Goal: Information Seeking & Learning: Check status

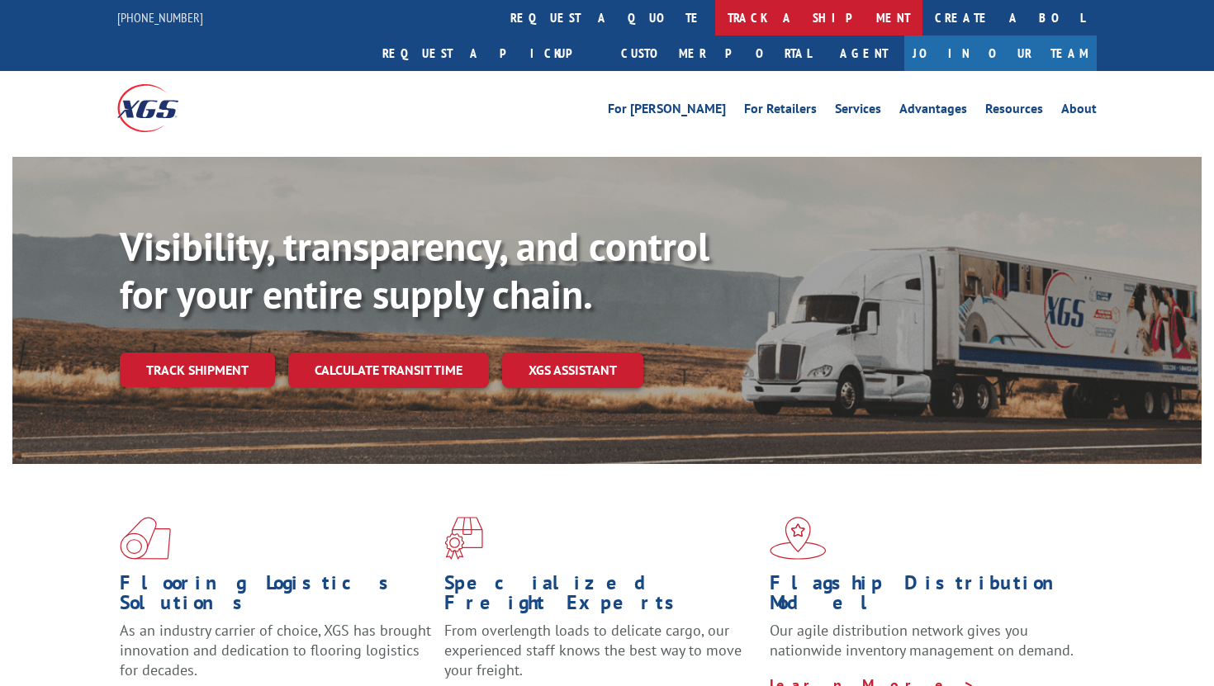
click at [715, 17] on link "track a shipment" at bounding box center [818, 18] width 207 height 36
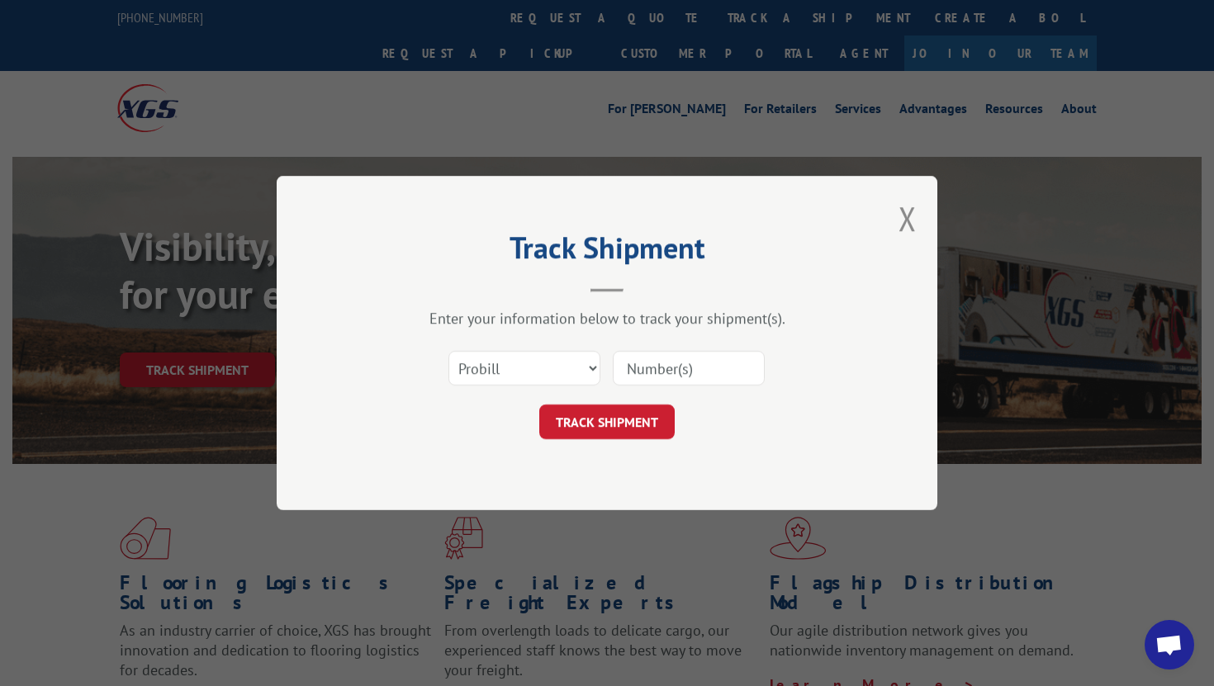
click at [696, 367] on input at bounding box center [689, 368] width 152 height 35
paste input "816264"
type input "816264"
click at [517, 365] on select "Select category... Probill BOL PO" at bounding box center [525, 368] width 152 height 35
select select "bol"
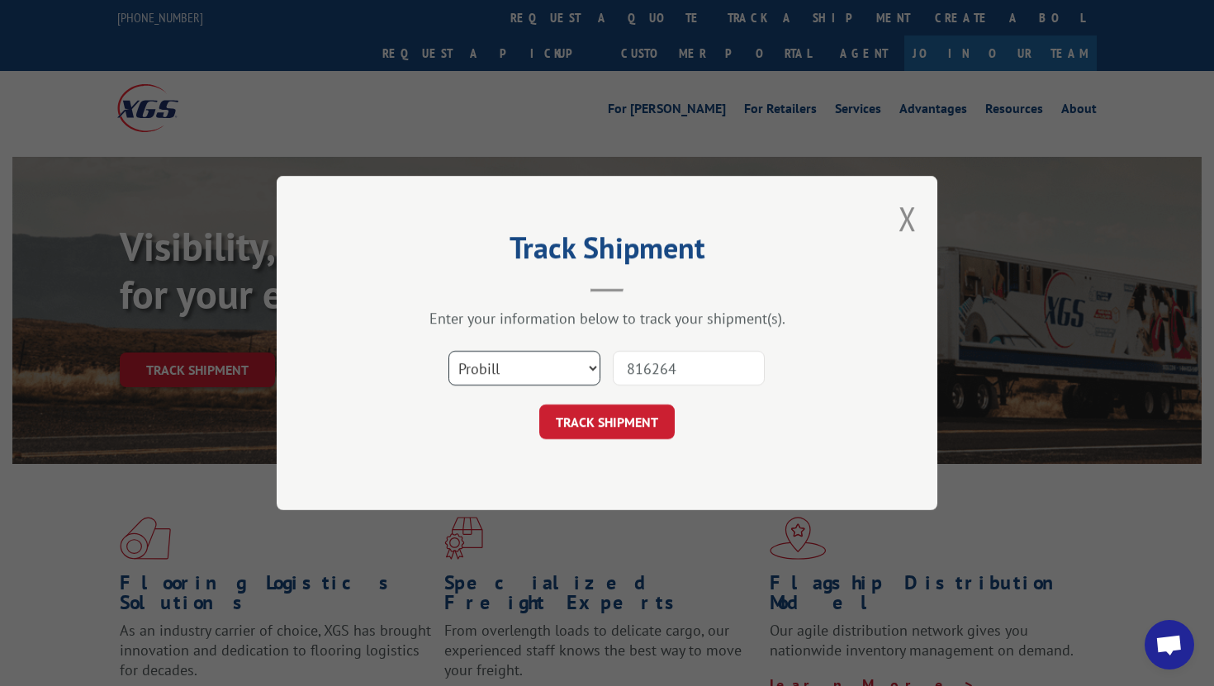
click at [449, 351] on select "Select category... Probill BOL PO" at bounding box center [525, 368] width 152 height 35
click at [568, 411] on button "TRACK SHIPMENT" at bounding box center [606, 422] width 135 height 35
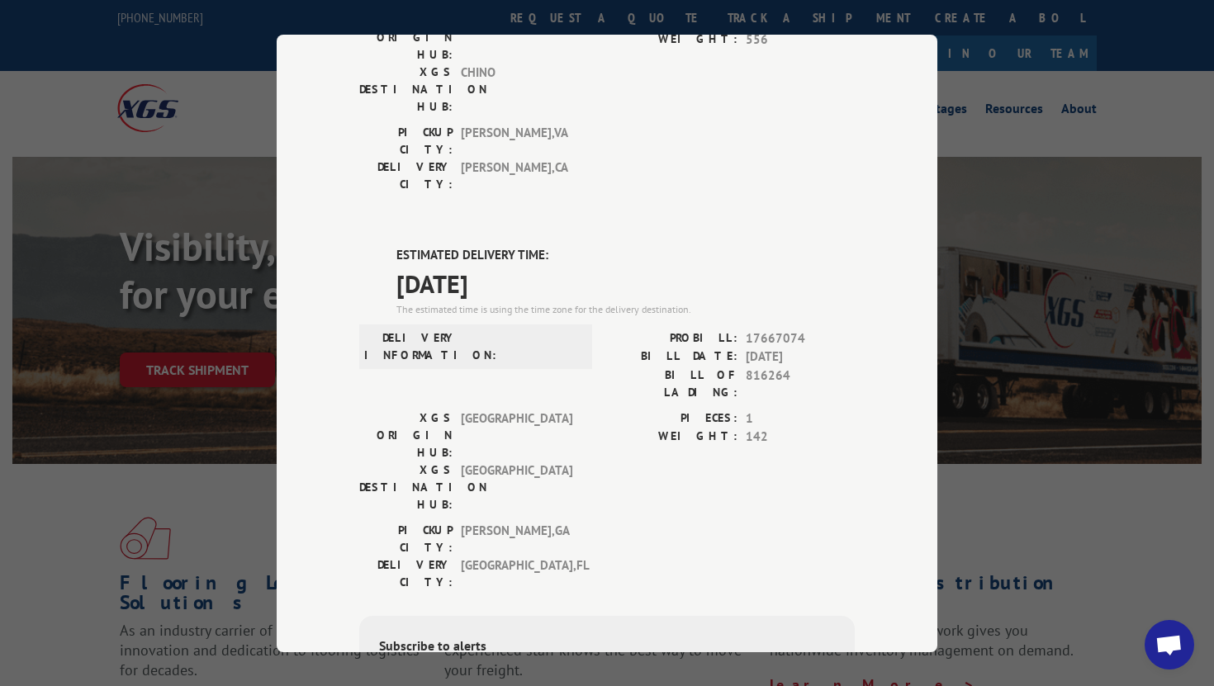
scroll to position [396, 0]
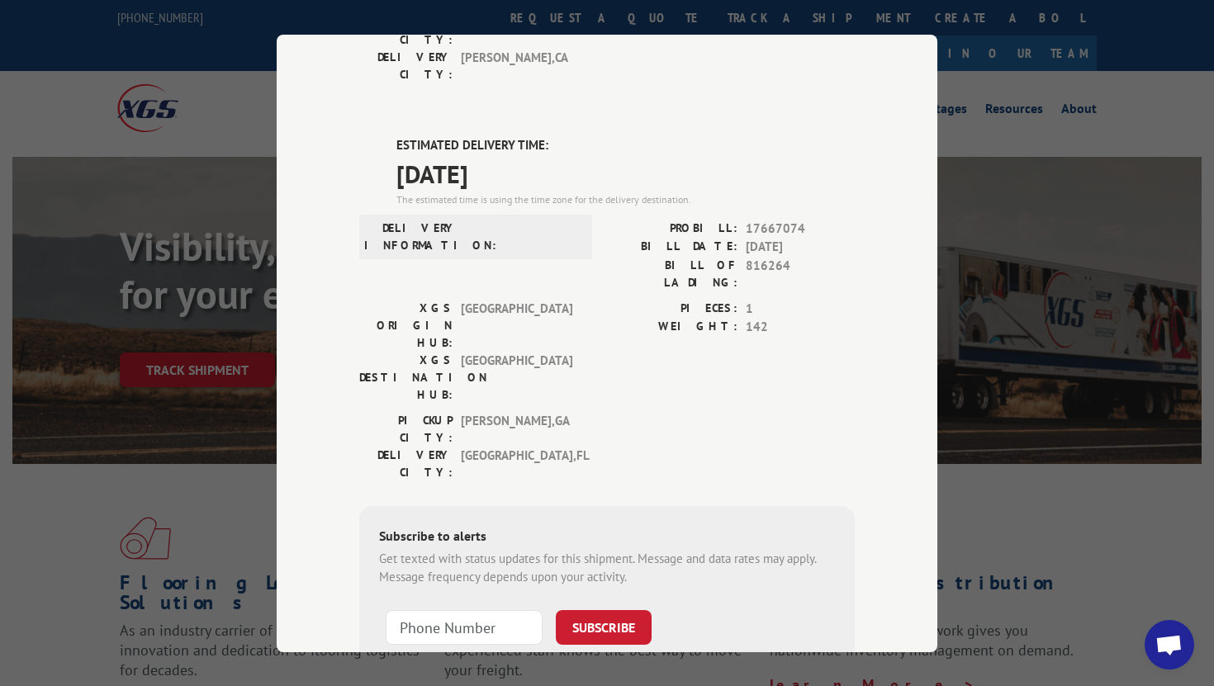
click at [211, 337] on div "Track Shipment DELIVERED DELIVERY INFORMATION: [DATE] 09:45 am [PERSON_NAME]: 1…" at bounding box center [607, 343] width 1214 height 686
